Goal: Complete application form: Complete application form

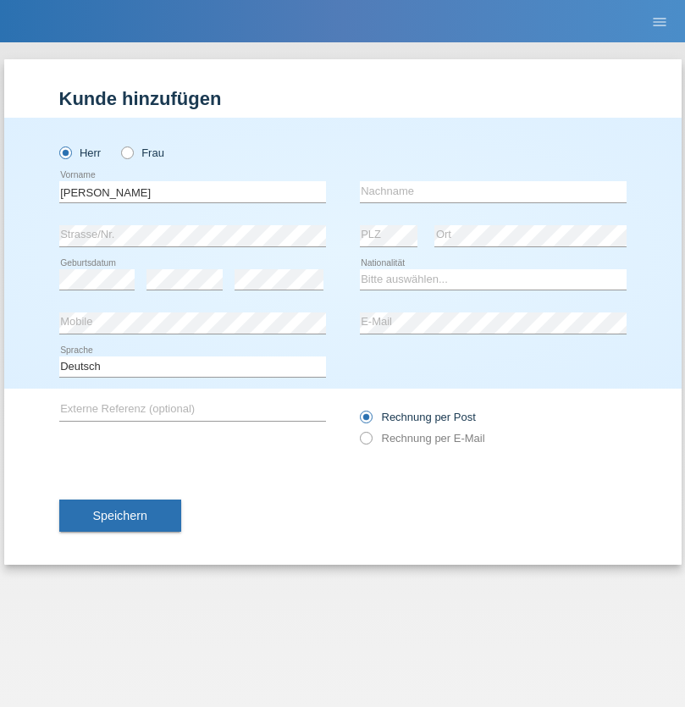
type input "[PERSON_NAME]"
click at [492, 191] on input "text" at bounding box center [493, 191] width 267 height 21
type input "Freund"
select select "CH"
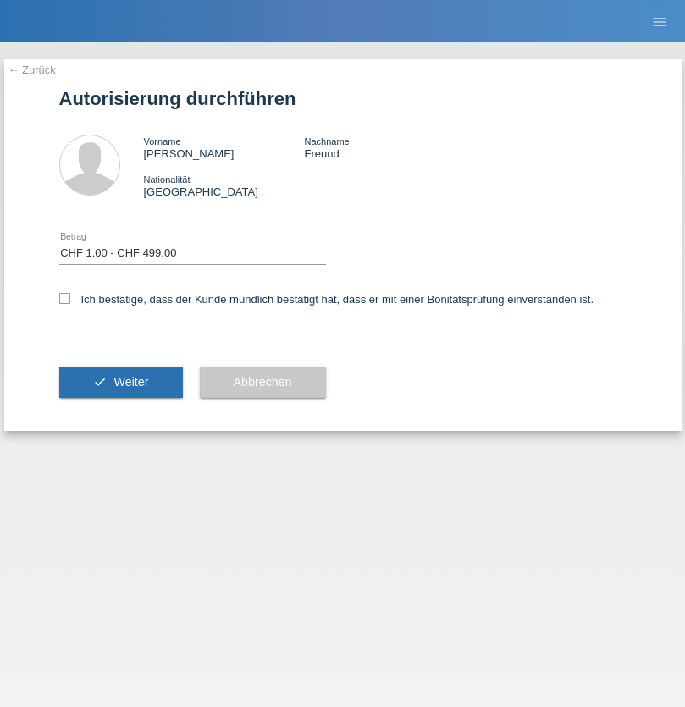
select select "1"
checkbox input "true"
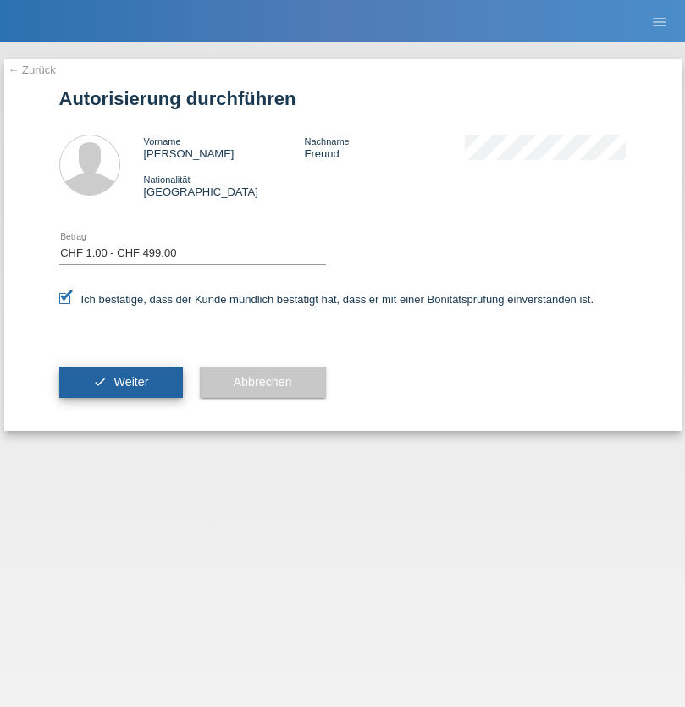
click at [120, 382] on span "Weiter" at bounding box center [130, 382] width 35 height 14
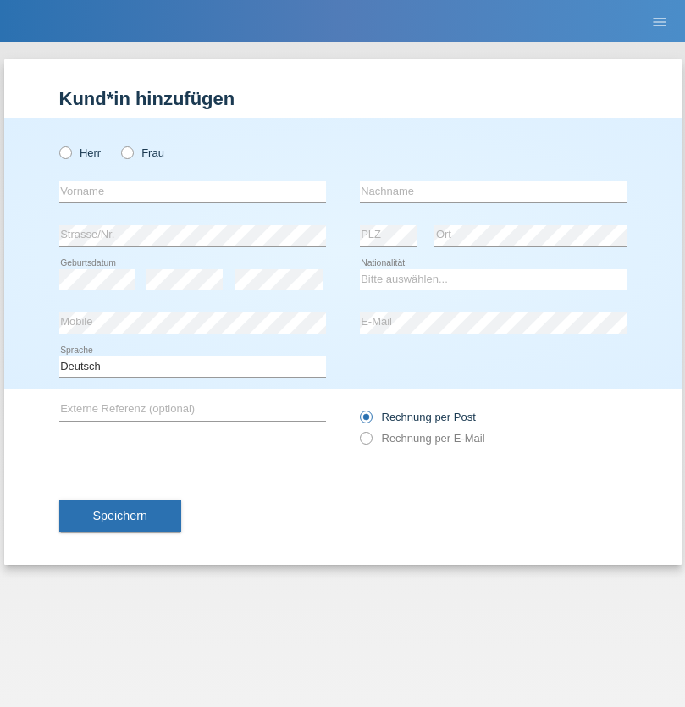
radio input "true"
click at [192, 191] on input "text" at bounding box center [192, 191] width 267 height 21
type input "[PERSON_NAME]"
click at [492, 191] on input "text" at bounding box center [493, 191] width 267 height 21
type input "Tofano"
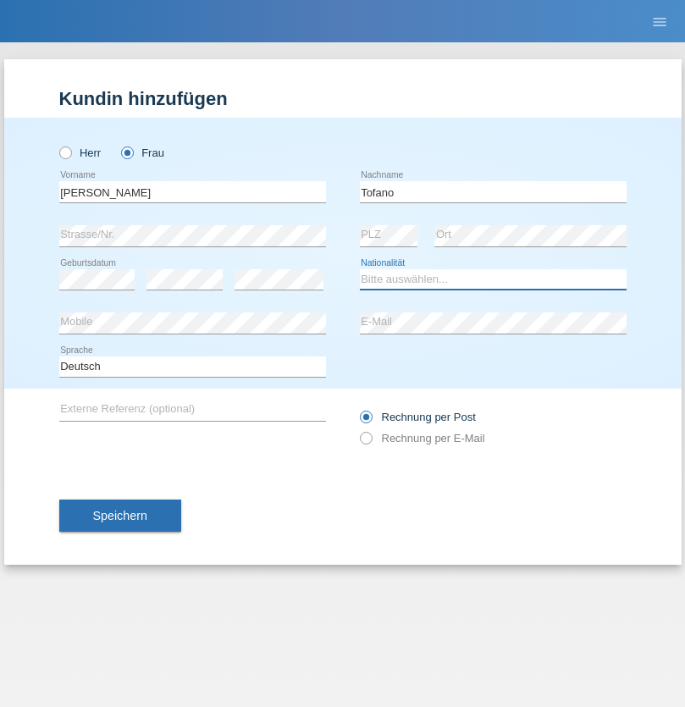
select select "CH"
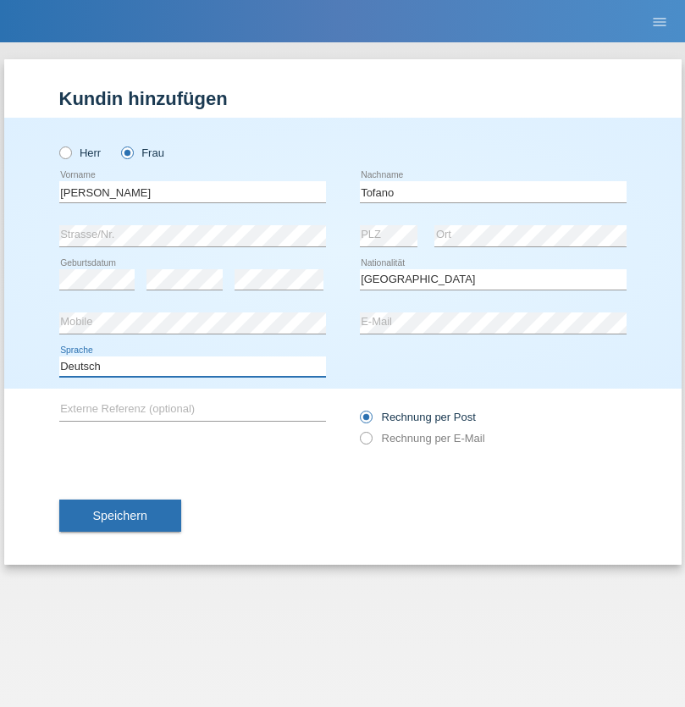
select select "en"
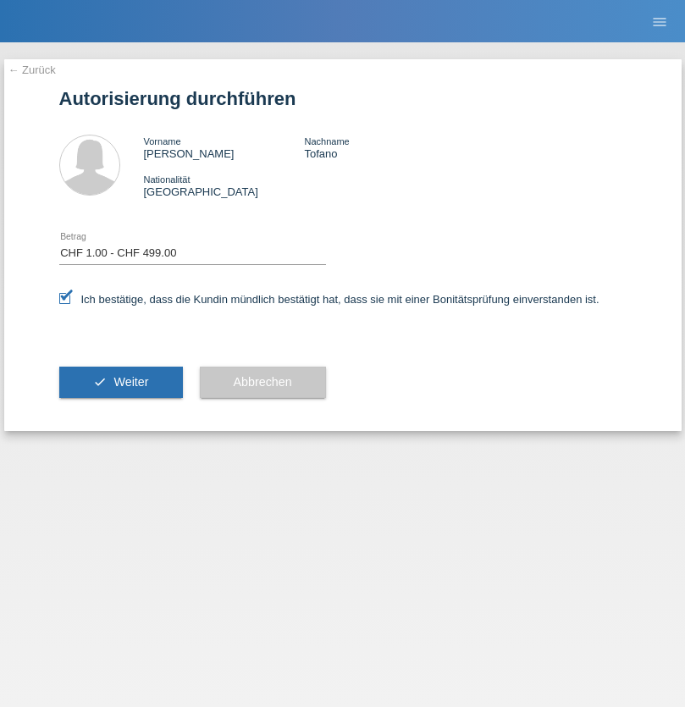
select select "1"
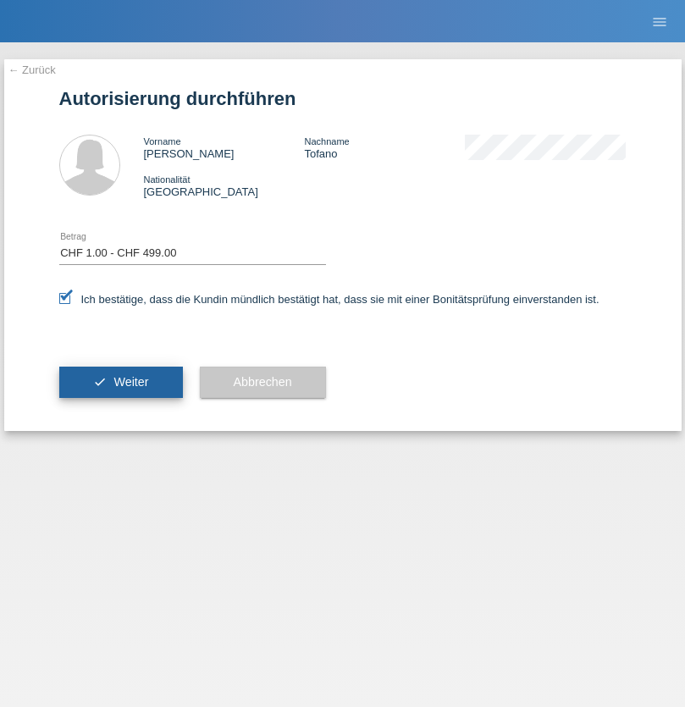
click at [120, 382] on span "Weiter" at bounding box center [130, 382] width 35 height 14
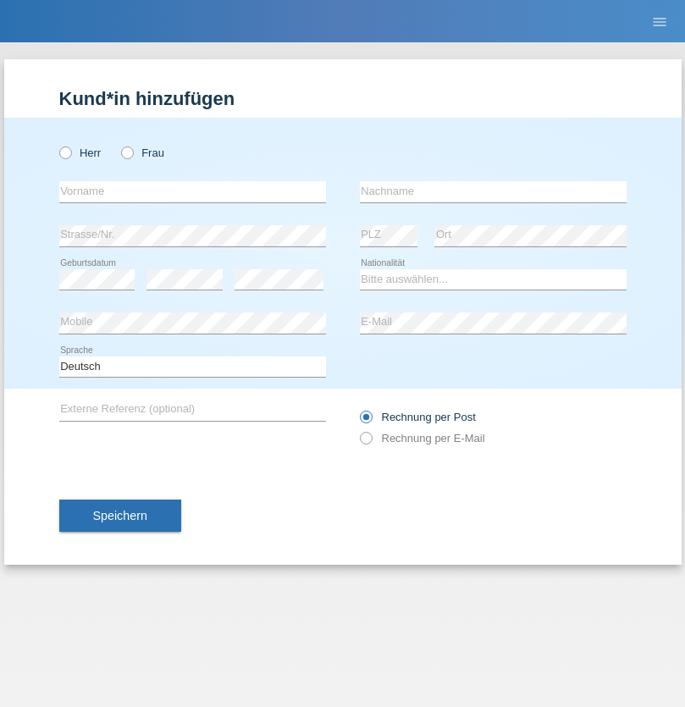
radio input "true"
click at [192, 191] on input "text" at bounding box center [192, 191] width 267 height 21
type input "Shaip"
click at [492, 191] on input "text" at bounding box center [493, 191] width 267 height 21
type input "Shabani"
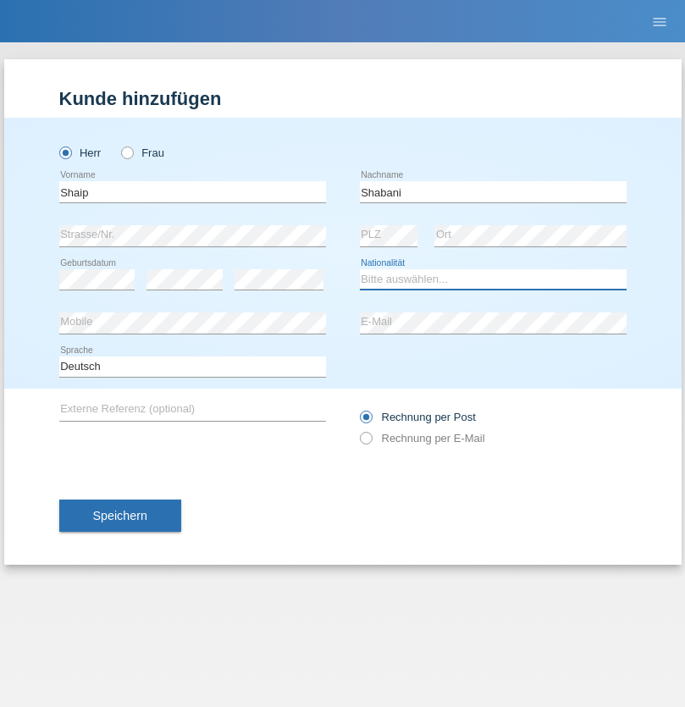
select select "MK"
select select "C"
select select "29"
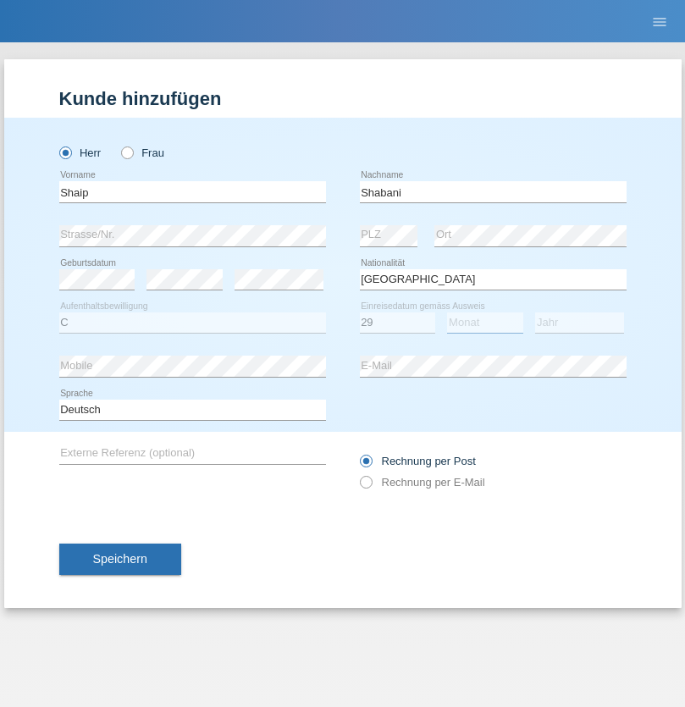
select select "09"
select select "2002"
